Goal: Obtain resource: Download file/media

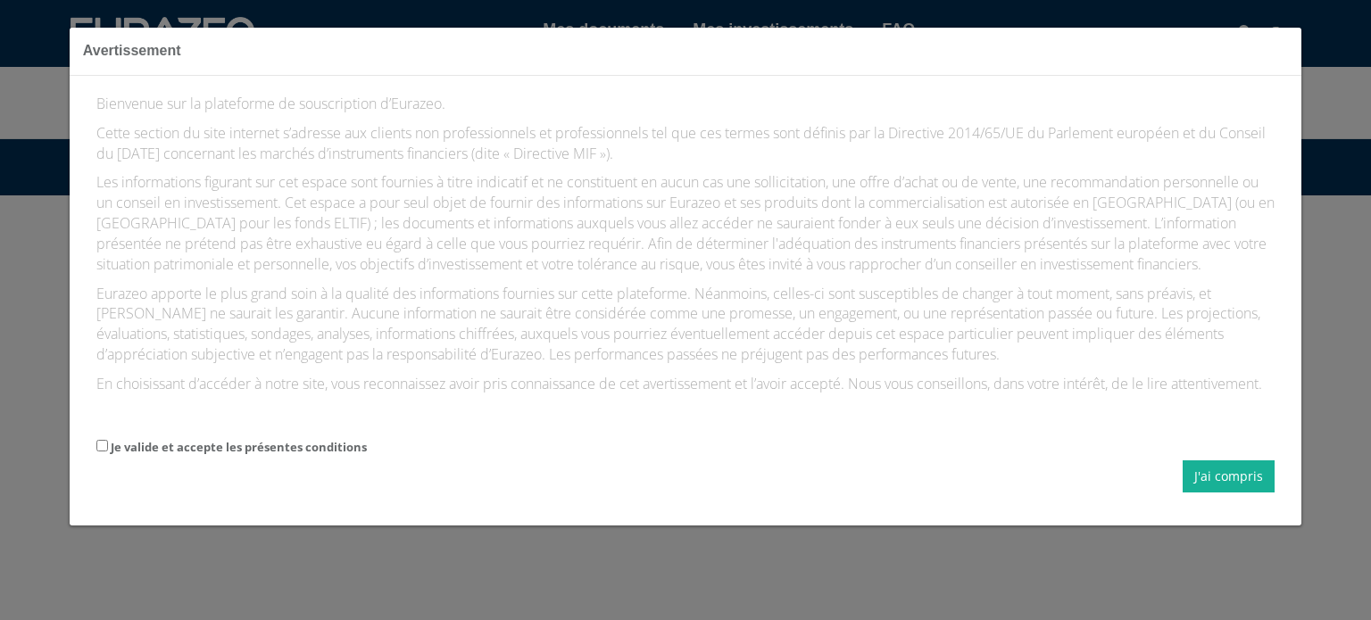
scroll to position [19, 0]
click at [1228, 474] on button "J'ai compris" at bounding box center [1229, 477] width 92 height 32
click at [98, 445] on input "Je valide et accepte les présentes conditions" at bounding box center [102, 446] width 12 height 12
checkbox input "true"
click at [1228, 474] on button "J'ai compris" at bounding box center [1229, 477] width 92 height 32
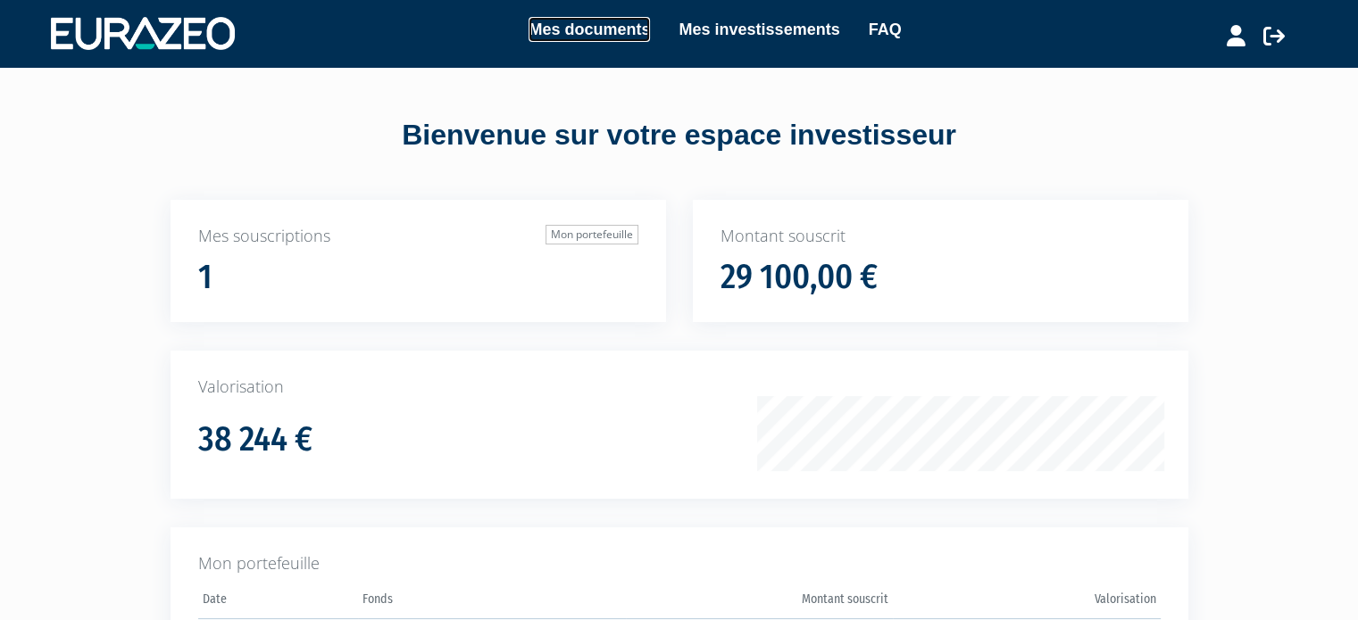
click at [599, 29] on link "Mes documents" at bounding box center [589, 29] width 121 height 25
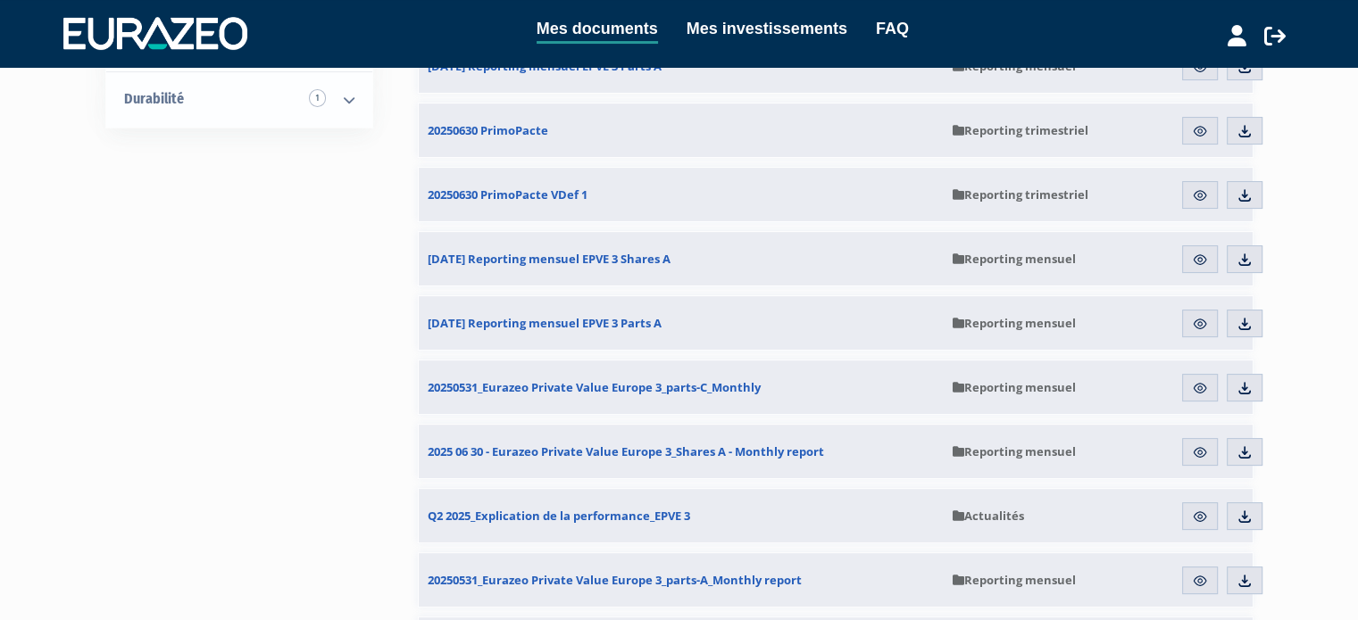
scroll to position [268, 0]
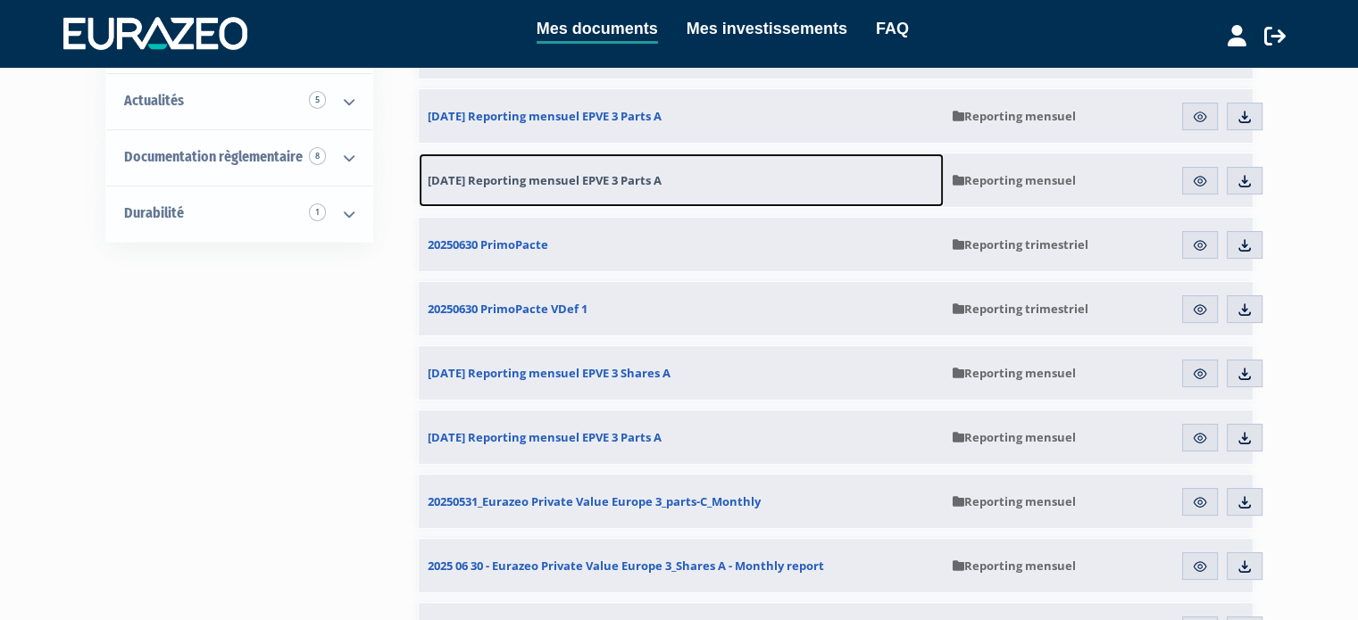
click at [557, 180] on span "31.07.2025 Reporting mensuel EPVE 3 Parts A" at bounding box center [545, 180] width 234 height 16
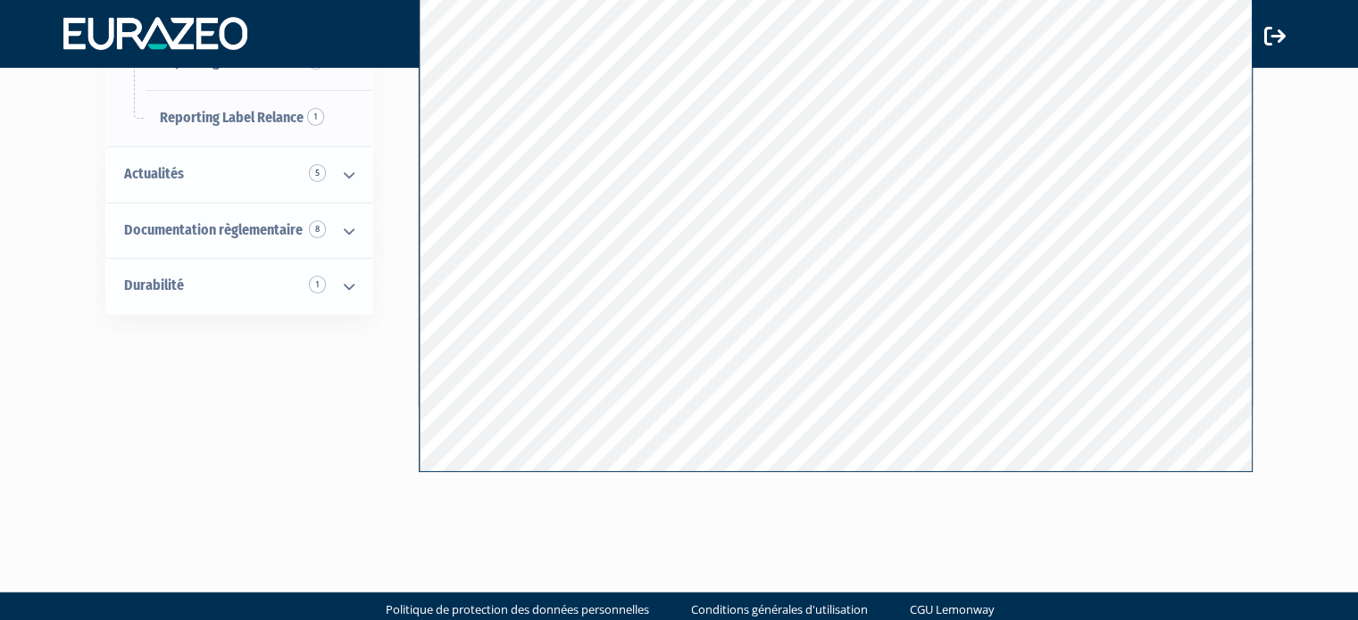
scroll to position [346, 0]
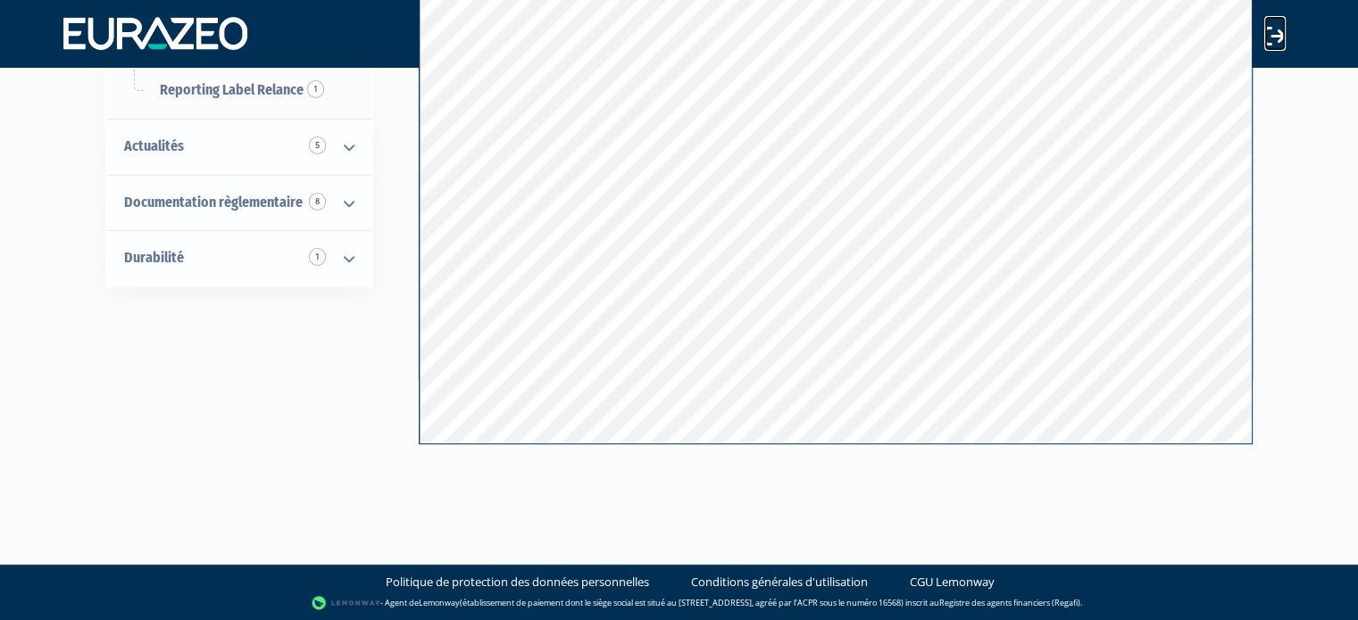
click at [1272, 38] on icon at bounding box center [1274, 35] width 21 height 21
